Goal: Transaction & Acquisition: Download file/media

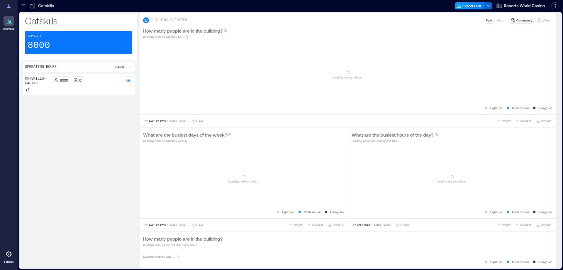
click at [464, 4] on button "Export CSV" at bounding box center [470, 5] width 30 height 7
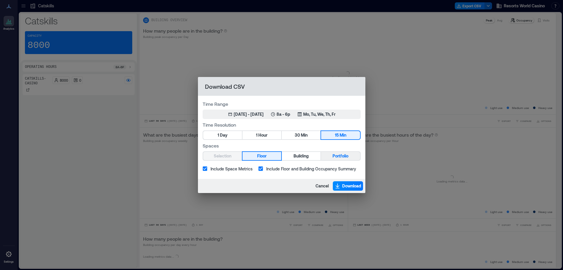
click at [269, 133] on button "1 Hour" at bounding box center [262, 135] width 39 height 8
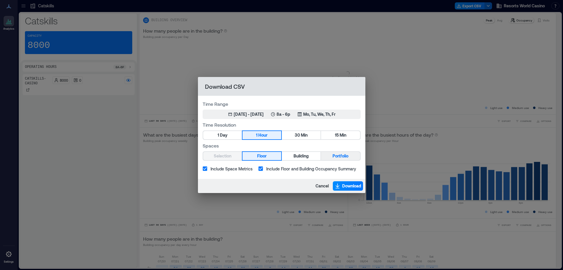
click at [328, 157] on button "Portfolio" at bounding box center [340, 156] width 39 height 8
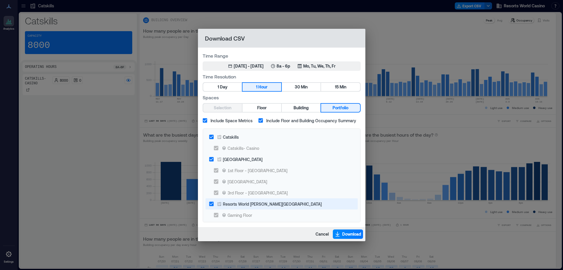
click at [253, 158] on div "[GEOGRAPHIC_DATA]" at bounding box center [243, 159] width 40 height 6
click at [243, 203] on div "Resorts World [PERSON_NAME][GEOGRAPHIC_DATA]" at bounding box center [272, 204] width 99 height 6
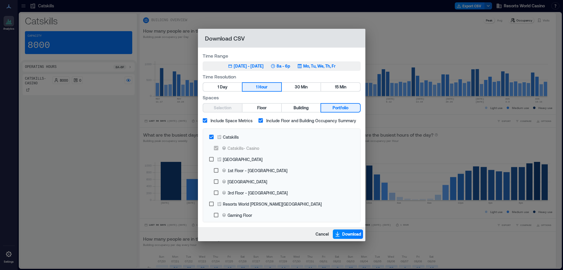
click at [275, 69] on button "May 13, 2025 - [DATE] 8a - 6p Mo, Tu, We, Th, Fr" at bounding box center [282, 65] width 158 height 9
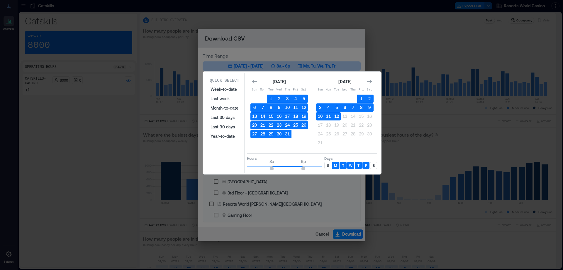
click at [334, 118] on button "12" at bounding box center [337, 116] width 8 height 8
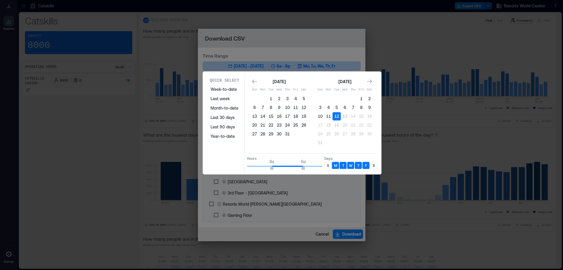
click at [326, 164] on div "S" at bounding box center [327, 165] width 7 height 7
click at [372, 162] on div "S" at bounding box center [373, 165] width 7 height 7
type input "**"
drag, startPoint x: 305, startPoint y: 165, endPoint x: 327, endPoint y: 166, distance: 22.0
click at [327, 166] on div "Hours 8a 12a Days S M T W T F S" at bounding box center [312, 161] width 130 height 17
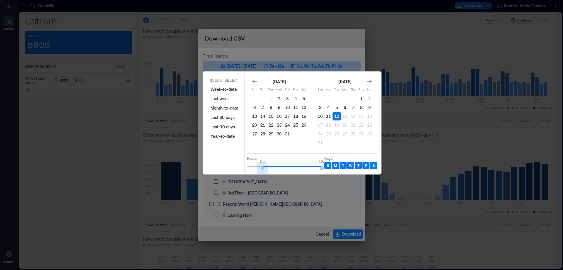
type input "*"
drag, startPoint x: 233, startPoint y: 166, endPoint x: 228, endPoint y: 166, distance: 5.6
click at [223, 166] on div "Quick Select Week-to-date Last week Month-to-date Last 30 days Last 90 days Yea…" at bounding box center [292, 123] width 175 height 100
type input "*"
drag, startPoint x: 290, startPoint y: 168, endPoint x: 265, endPoint y: 171, distance: 25.0
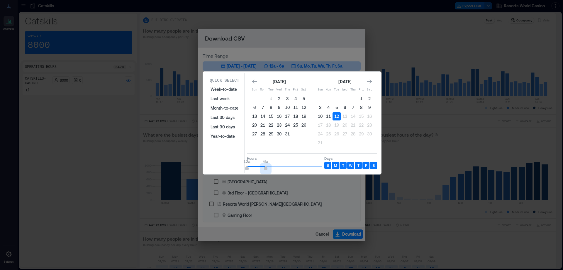
click at [266, 171] on div "Quick Select Week-to-date Last week Month-to-date Last 30 days Last 90 days Yea…" at bounding box center [292, 123] width 175 height 100
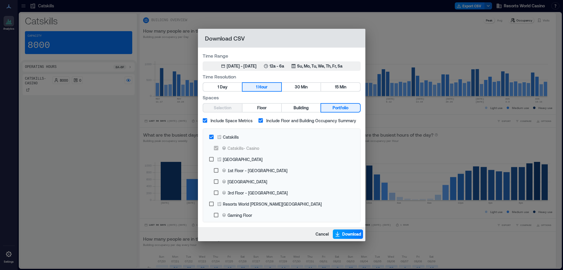
click at [350, 232] on span "Download" at bounding box center [351, 234] width 19 height 6
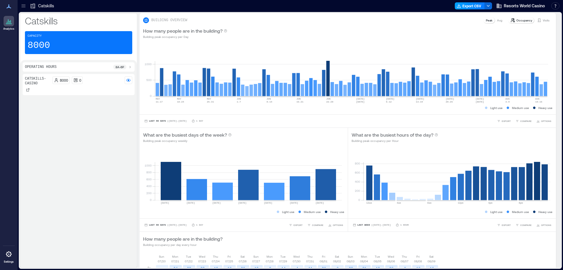
click at [459, 5] on icon "button" at bounding box center [459, 6] width 5 height 5
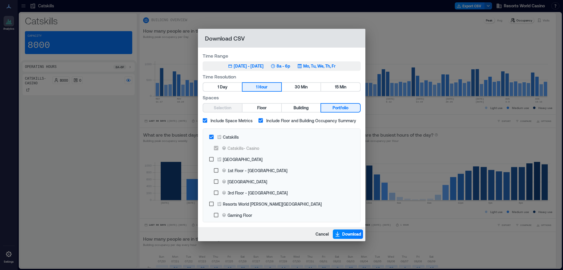
click at [280, 61] on div "Time Range May 13, 2025 - [DATE] 8a - 6p Mo, Tu, We, Th, Fr" at bounding box center [282, 61] width 158 height 18
click at [279, 66] on div "May 13, 2025 - [DATE] 8a - 6p Mo, Tu, We, Th, Fr" at bounding box center [282, 66] width 108 height 6
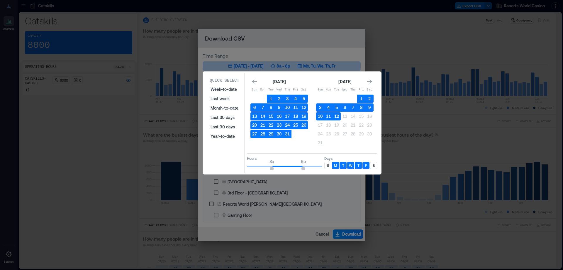
click at [337, 117] on button "12" at bounding box center [337, 116] width 8 height 8
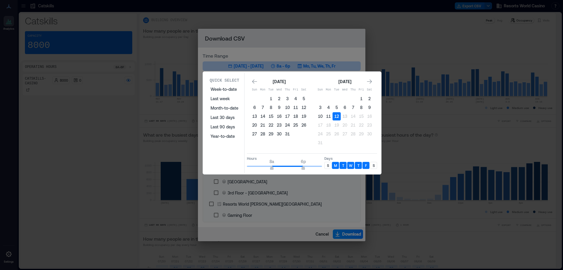
drag, startPoint x: 329, startPoint y: 166, endPoint x: 356, endPoint y: 165, distance: 26.7
click at [329, 165] on div "S" at bounding box center [327, 165] width 7 height 7
click at [371, 165] on div "S" at bounding box center [373, 165] width 7 height 7
type input "*"
drag, startPoint x: 254, startPoint y: 167, endPoint x: 245, endPoint y: 167, distance: 8.8
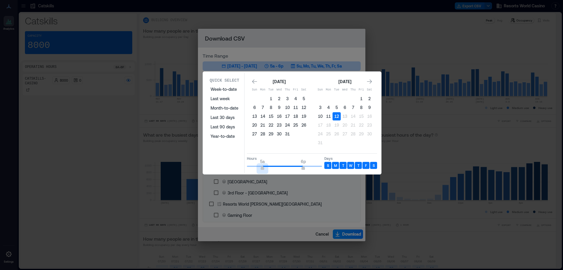
click at [245, 167] on div "Quick Select Week-to-date Last week Month-to-date Last 30 days Last 90 days Yea…" at bounding box center [292, 123] width 175 height 100
type input "**"
drag, startPoint x: 304, startPoint y: 168, endPoint x: 325, endPoint y: 167, distance: 20.8
click at [325, 167] on div "Hours 12a 12a Days S M T W T F S" at bounding box center [312, 161] width 130 height 17
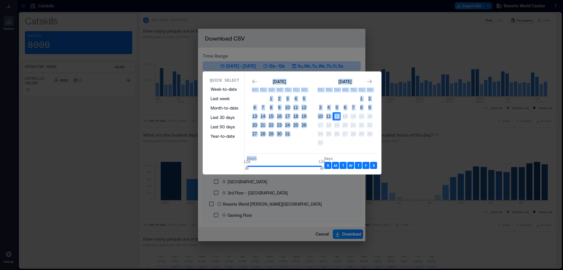
drag, startPoint x: 245, startPoint y: 167, endPoint x: 258, endPoint y: 167, distance: 13.2
click at [258, 167] on div "Quick Select Week-to-date Last week Month-to-date Last 30 days Last 90 days Yea…" at bounding box center [292, 123] width 175 height 100
type input "*"
drag, startPoint x: 248, startPoint y: 168, endPoint x: 264, endPoint y: 169, distance: 16.2
click at [264, 169] on span "6a" at bounding box center [266, 168] width 4 height 2
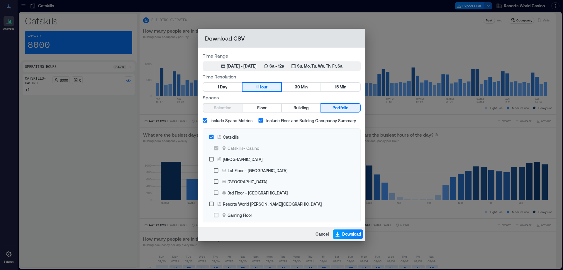
click at [345, 234] on span "Download" at bounding box center [351, 234] width 19 height 6
